Goal: Information Seeking & Learning: Understand process/instructions

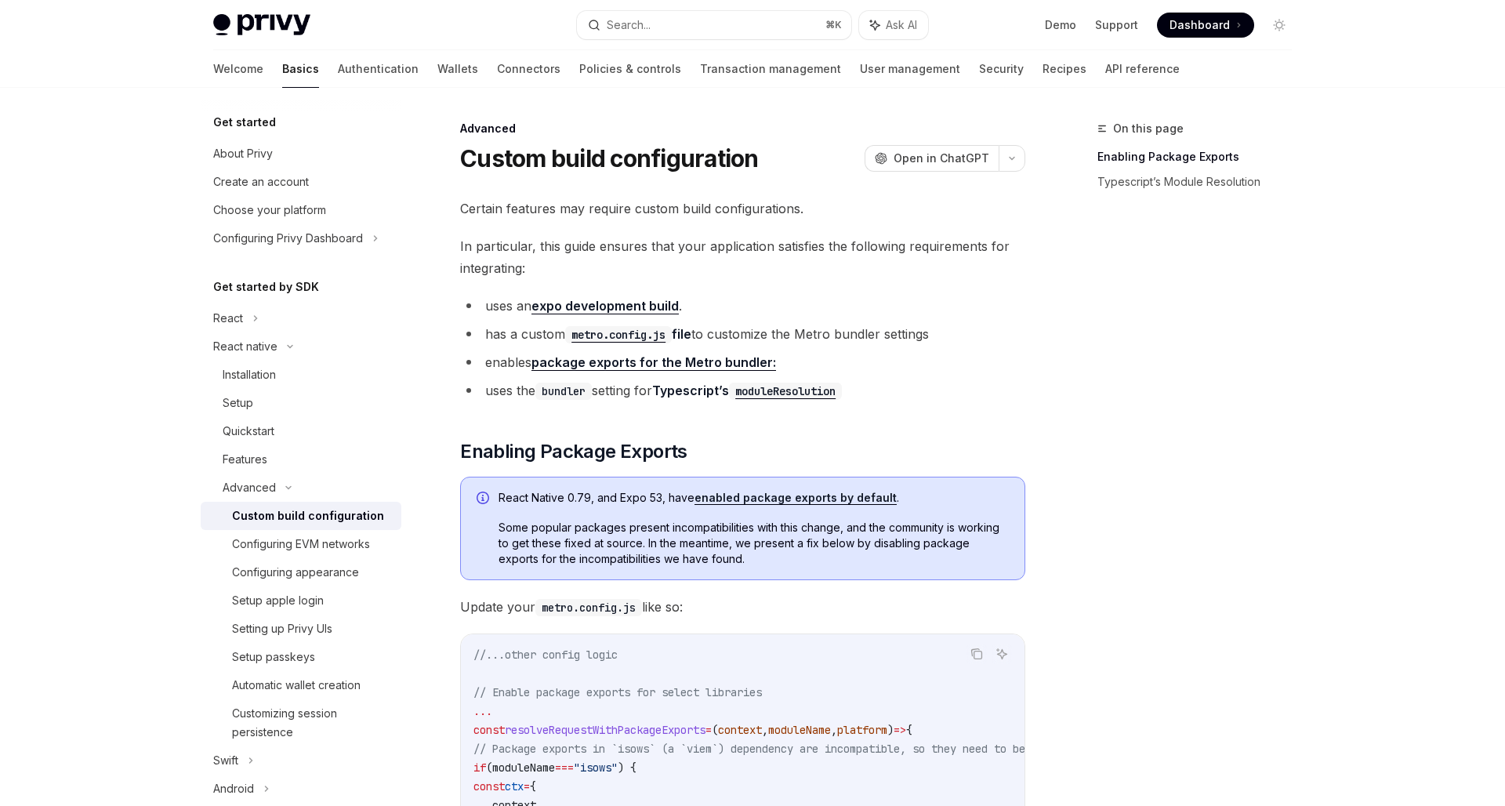
click at [1073, 316] on div "On this page Enabling Package Exports Typescript’s Module Resolution" at bounding box center [1185, 462] width 238 height 687
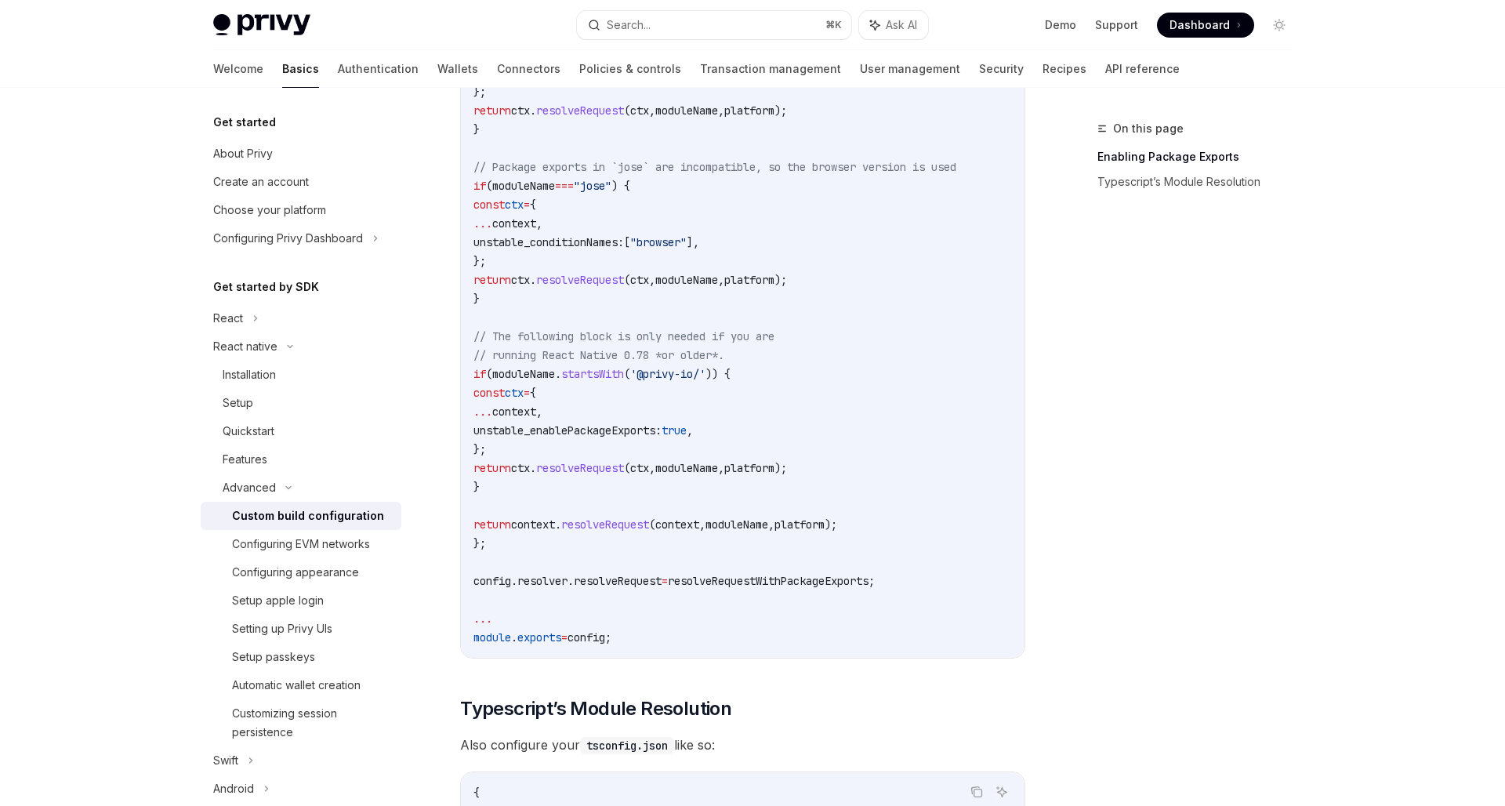
scroll to position [788, 0]
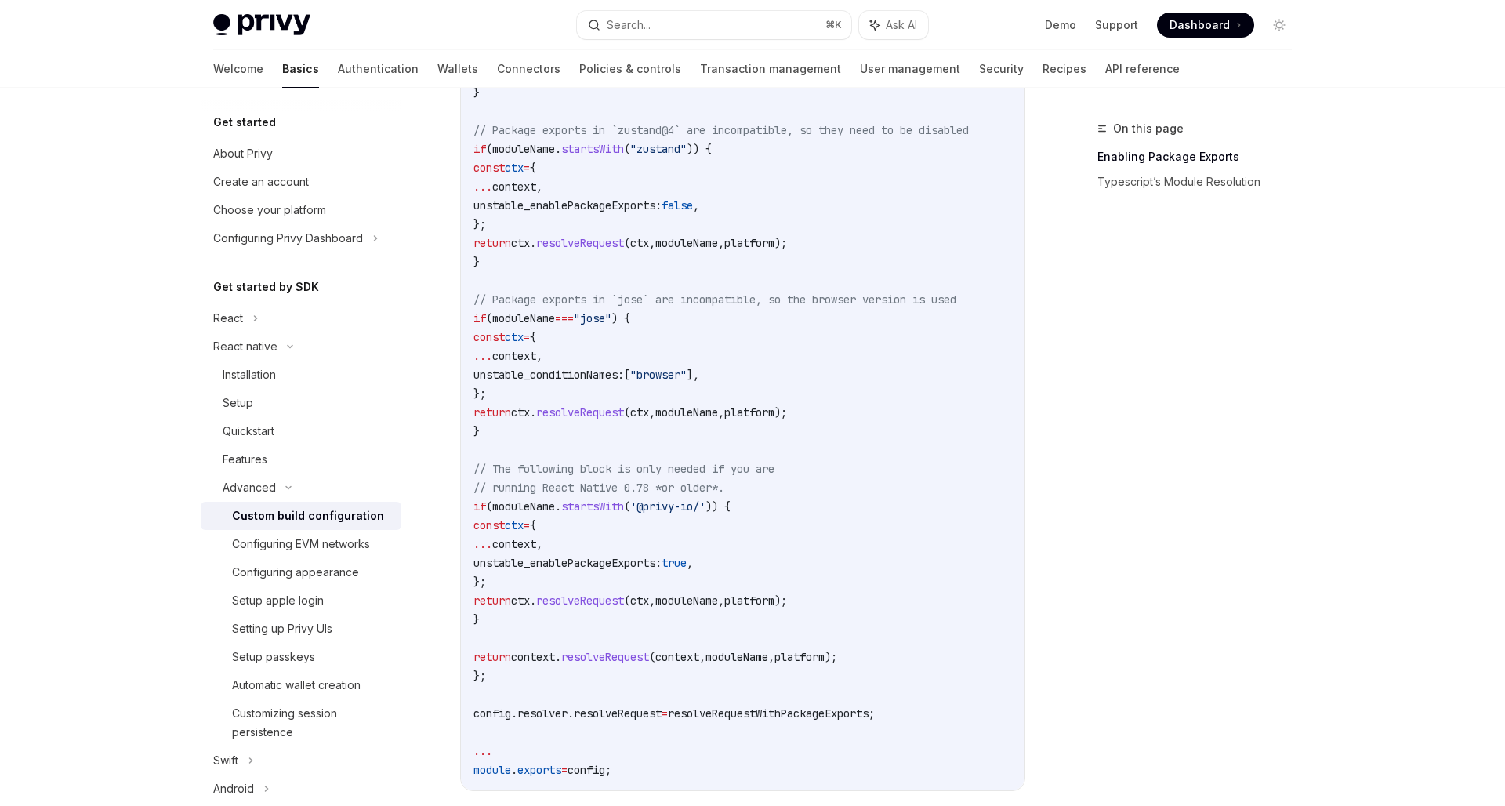
click at [933, 729] on code "//...other config logic // Enable package exports for select libraries ... cons…" at bounding box center [796, 318] width 646 height 922
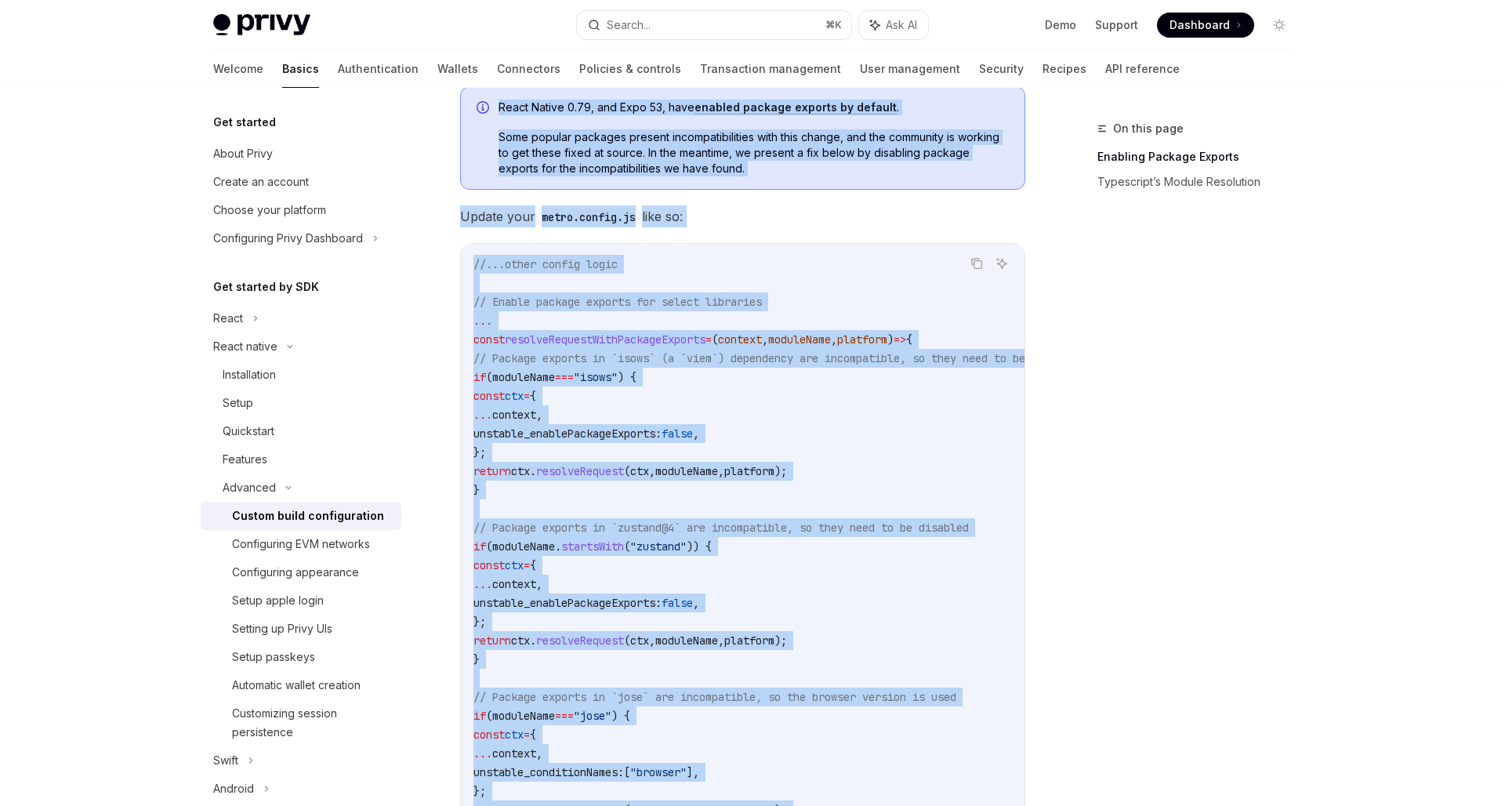
scroll to position [311, 0]
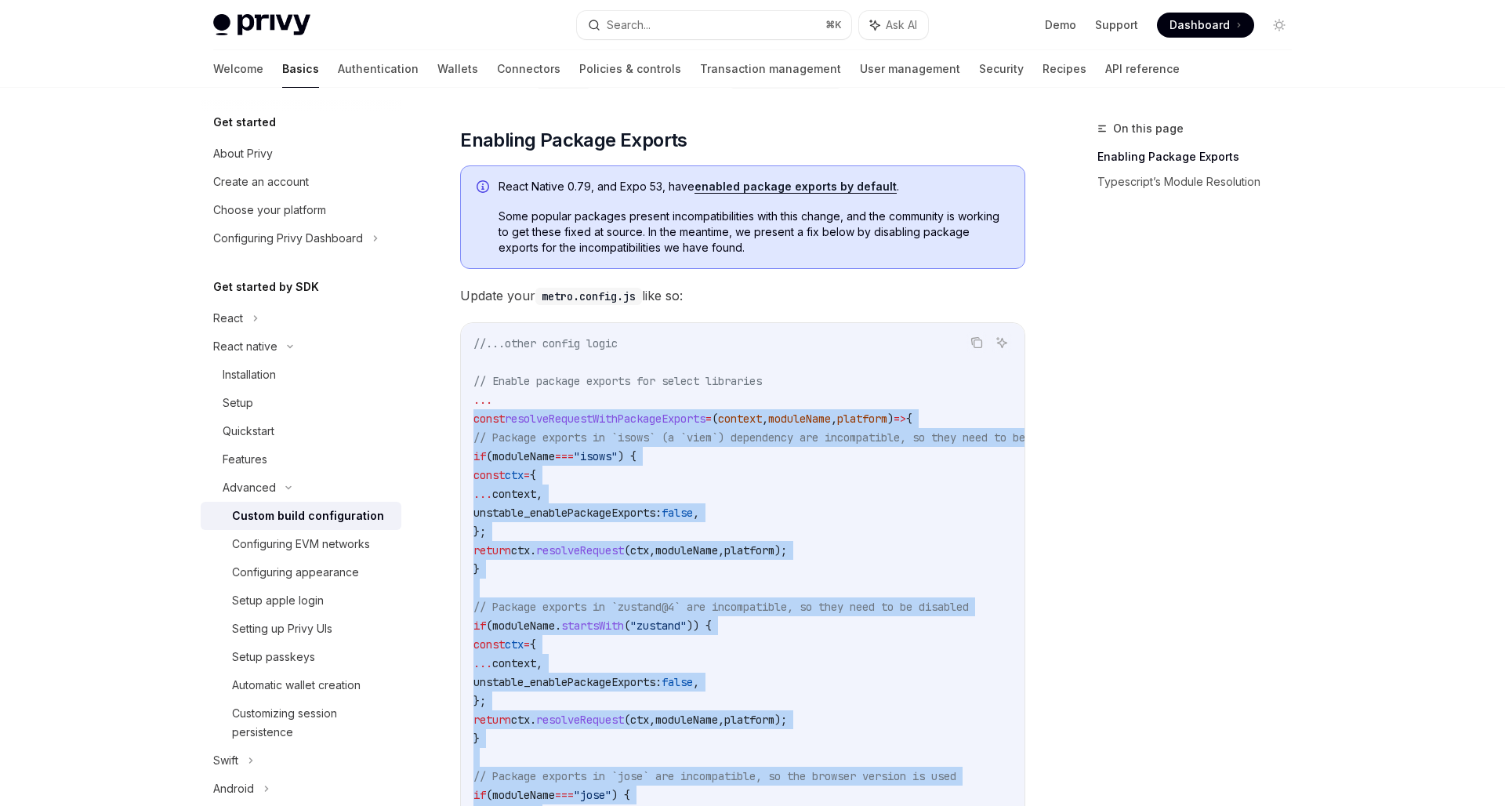
drag, startPoint x: 933, startPoint y: 719, endPoint x: 473, endPoint y: 419, distance: 548.9
click at [473, 419] on code "//...other config logic // Enable package exports for select libraries ... cons…" at bounding box center [796, 795] width 646 height 922
copy code "const resolveRequestWithPackageExports = ( context , moduleName , platform ) =>…"
click at [473, 419] on span "const" at bounding box center [488, 418] width 31 height 14
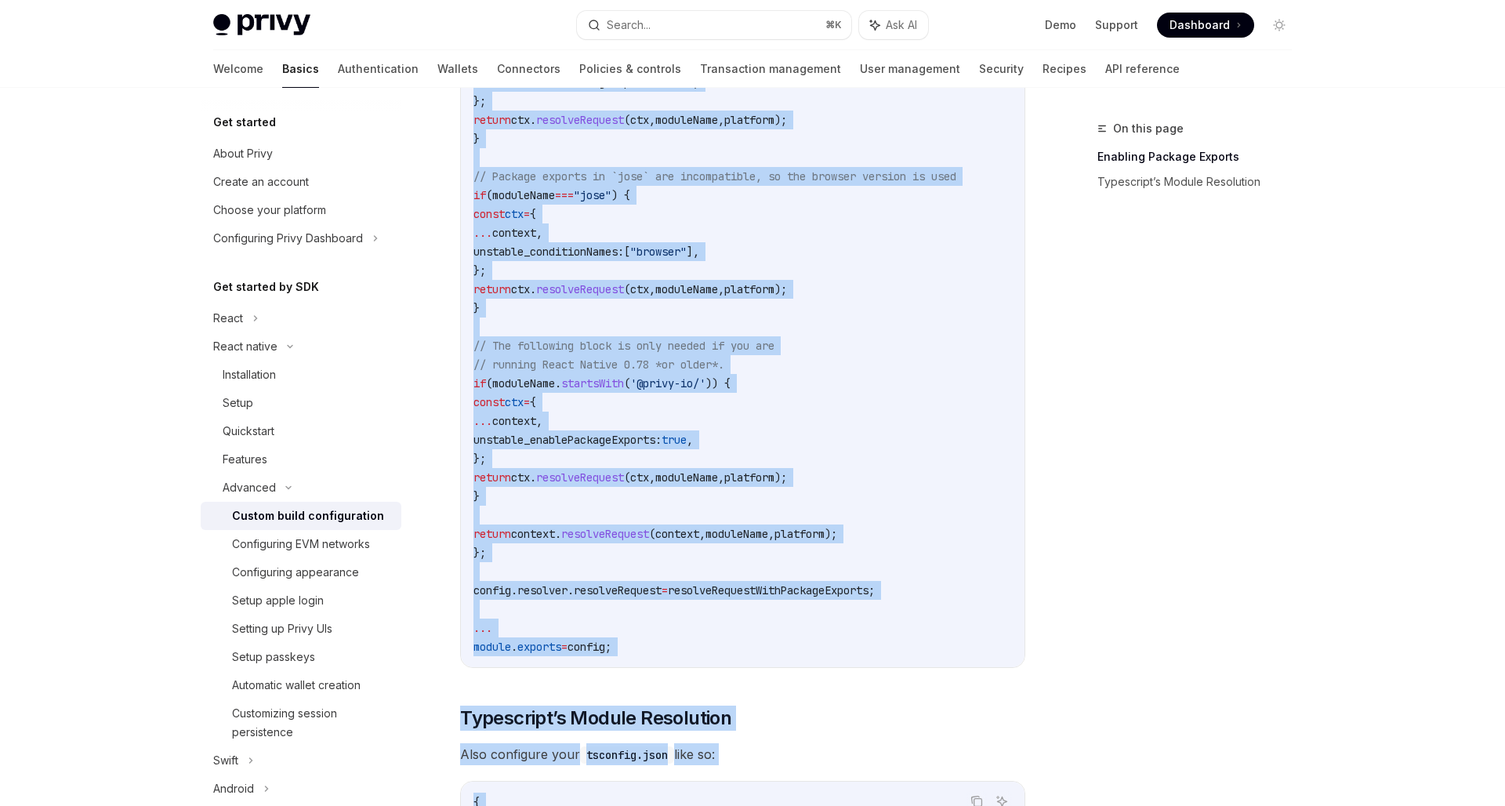
scroll to position [1064, 0]
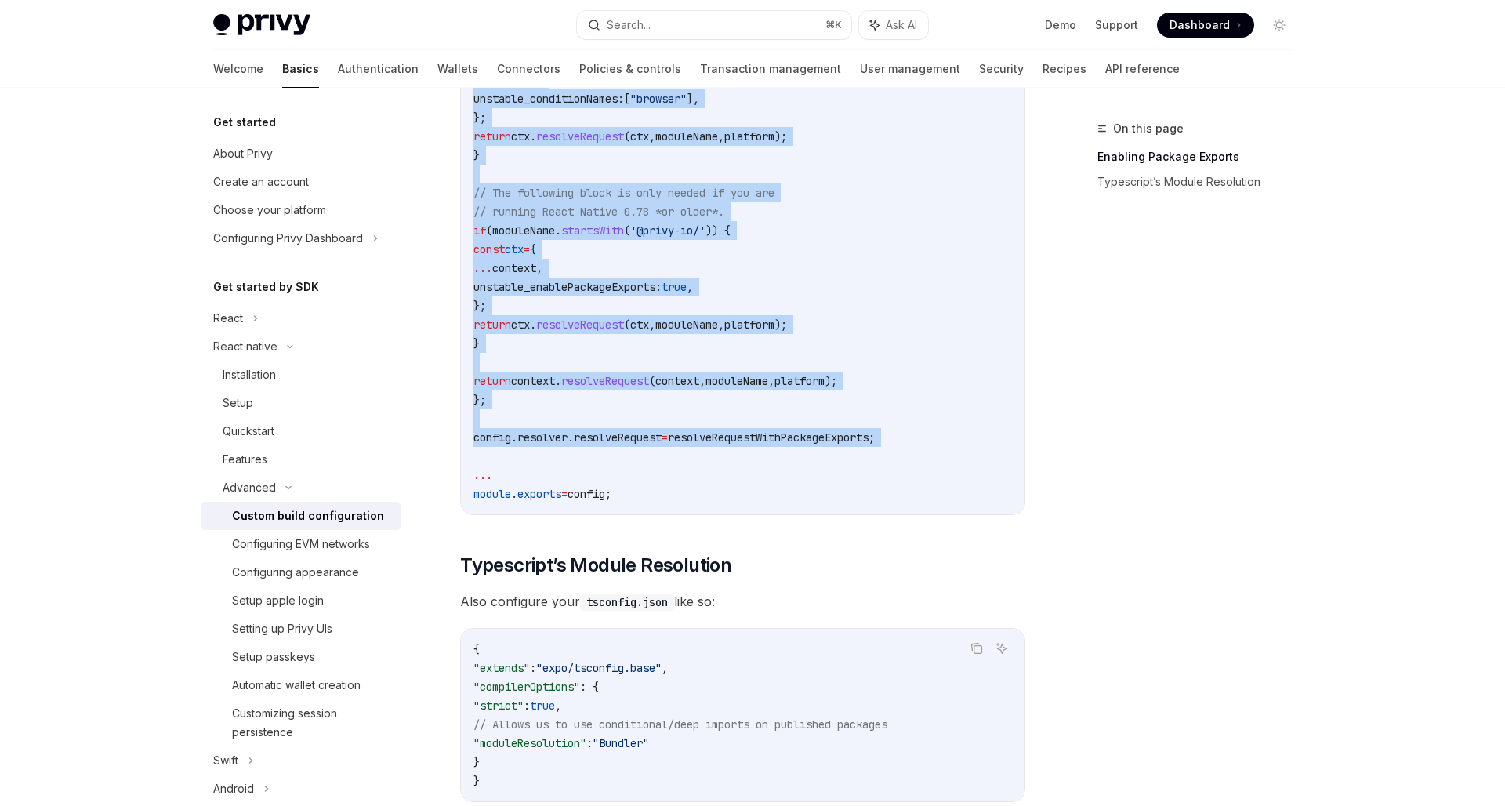
drag, startPoint x: 469, startPoint y: 412, endPoint x: 919, endPoint y: 453, distance: 451.7
click at [919, 453] on div "//...other config logic // Enable package exports for select libraries ... cons…" at bounding box center [743, 42] width 564 height 944
copy code "const resolveRequestWithPackageExports = ( context , moduleName , platform ) =>…"
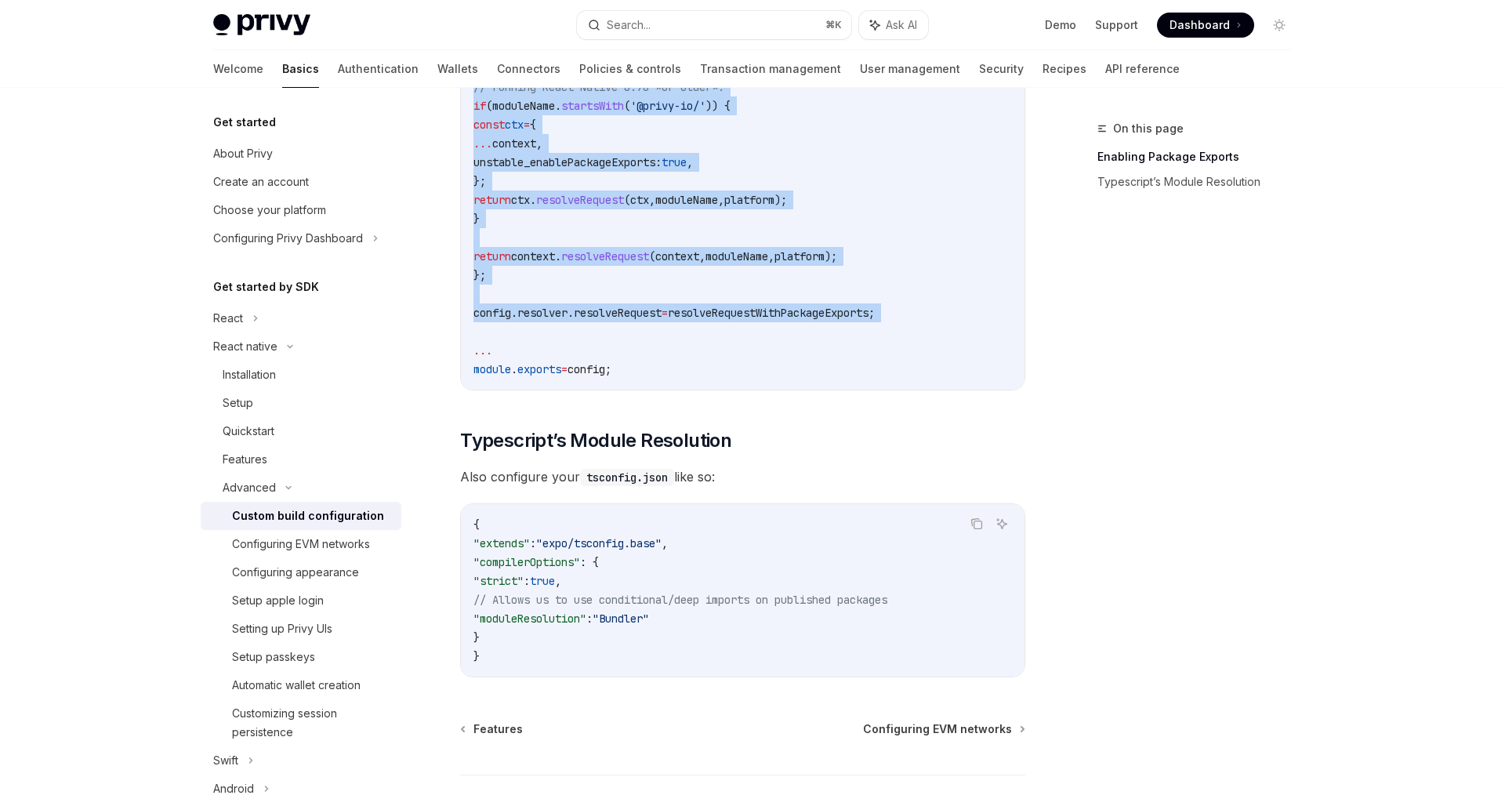
scroll to position [1213, 0]
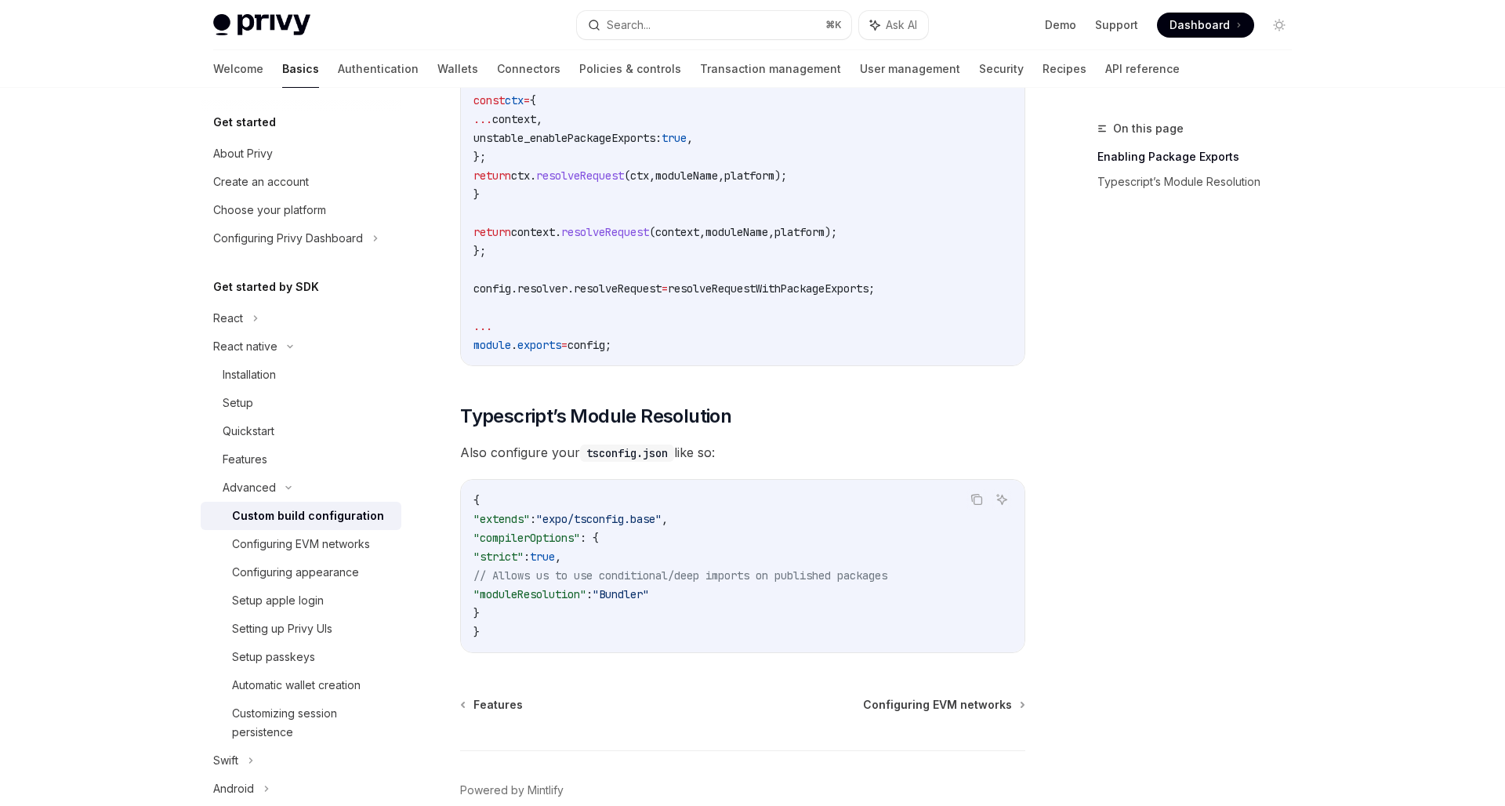
click at [644, 600] on span ""Bundler"" at bounding box center [621, 594] width 56 height 14
drag, startPoint x: 690, startPoint y: 596, endPoint x: 498, endPoint y: 600, distance: 192.1
click at [498, 600] on code "{ "extends" : "expo/tsconfig.base" , "compilerOptions" : { "strict" : true , //…" at bounding box center [742, 566] width 538 height 150
copy span ""moduleResolution" : "Bundler""
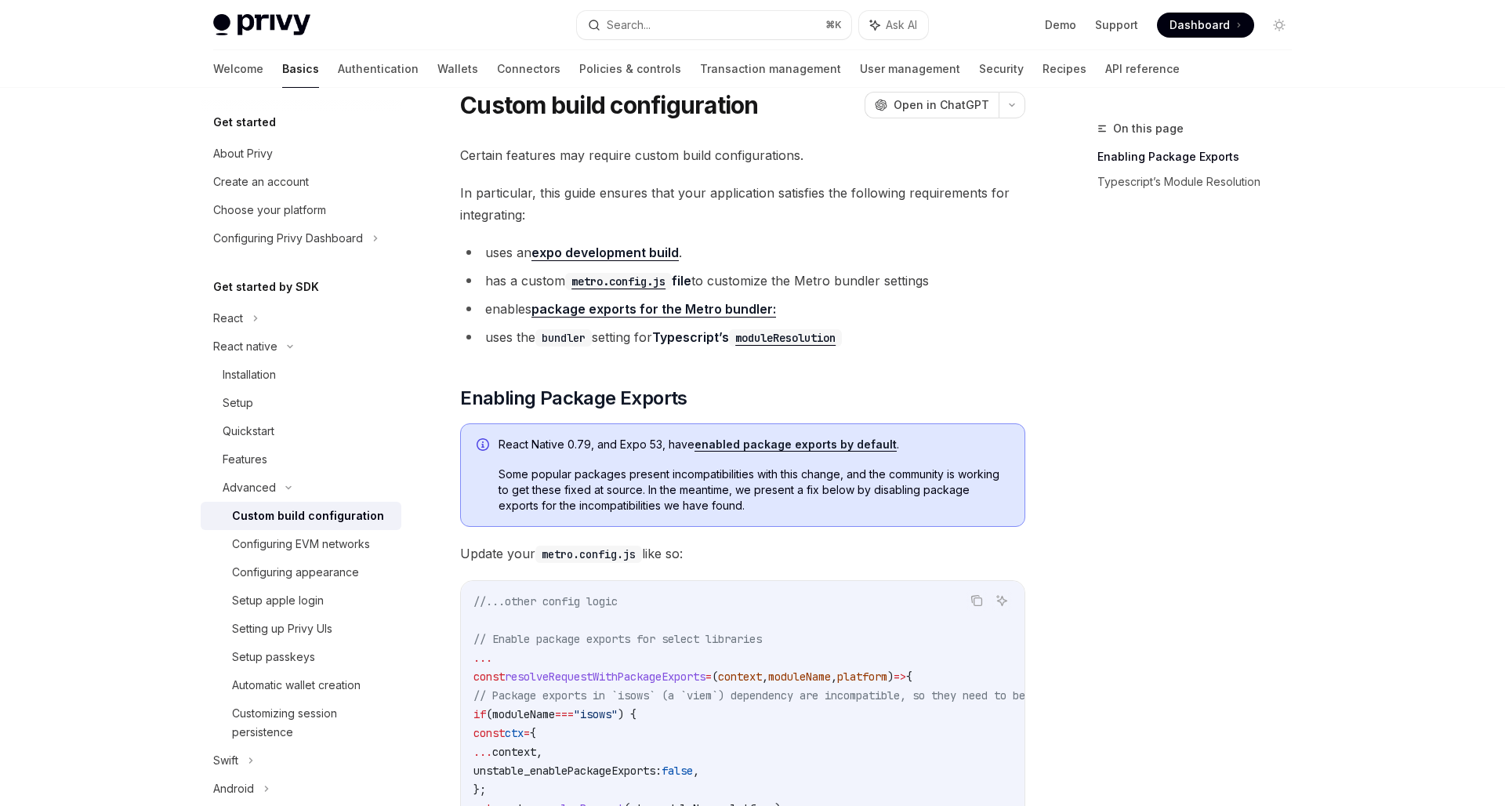
scroll to position [0, 0]
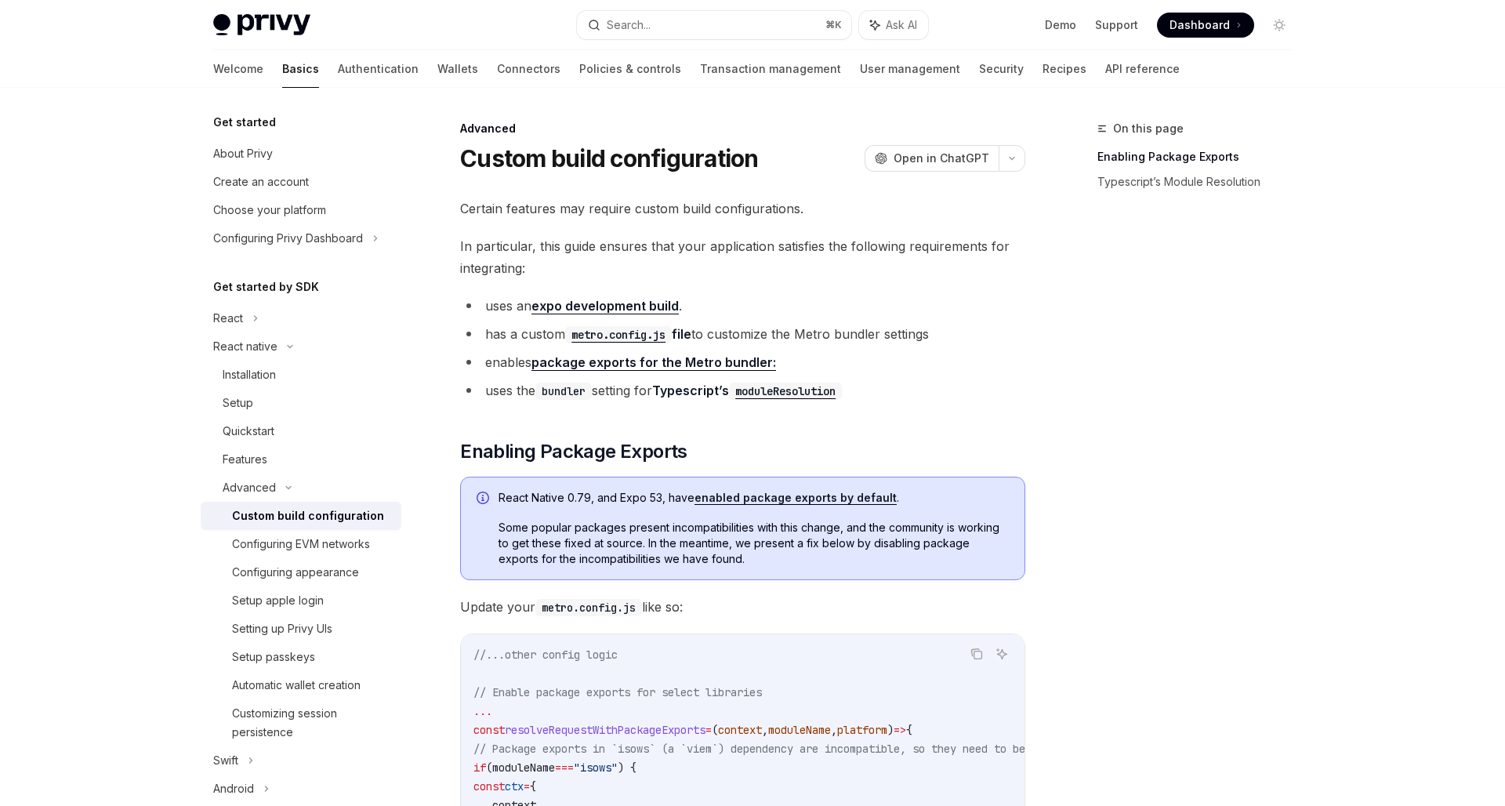
click at [931, 314] on li "uses an expo development build ." at bounding box center [742, 306] width 565 height 22
click at [735, 339] on li "has a custom metro.config.js file to customize the Metro bundler settings" at bounding box center [742, 334] width 565 height 22
click at [698, 541] on span "Some popular packages present incompatibilities with this change, and the commu…" at bounding box center [753, 543] width 510 height 47
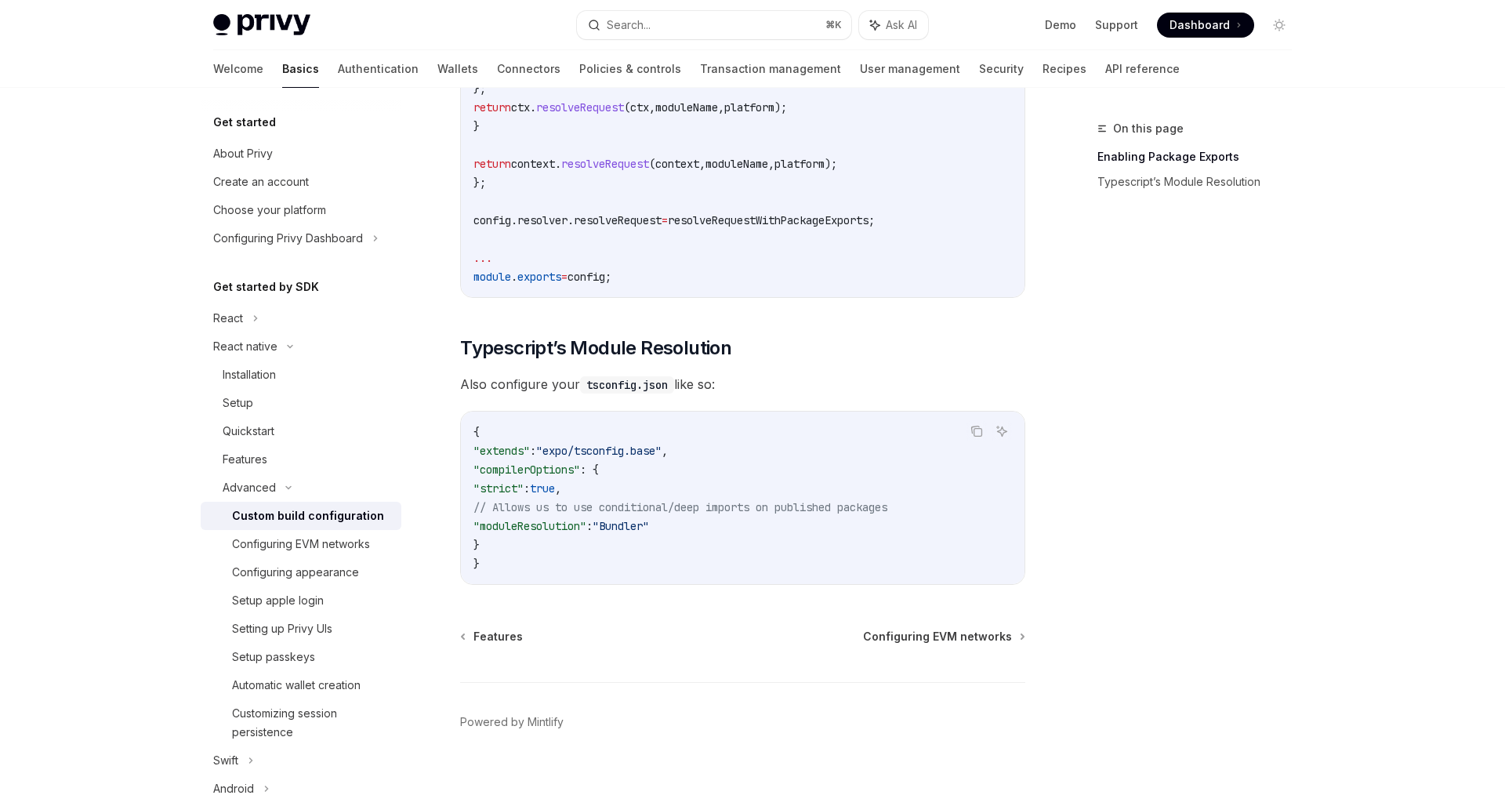
scroll to position [1281, 0]
